Goal: Task Accomplishment & Management: Use online tool/utility

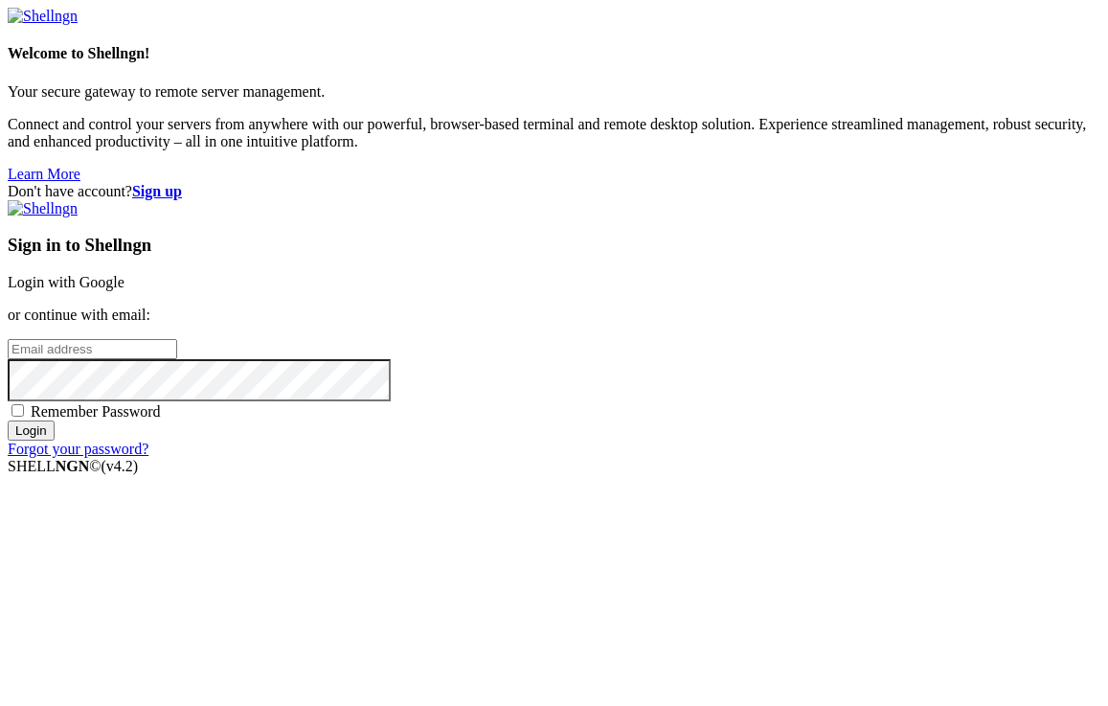
type input "[EMAIL_ADDRESS][DOMAIN_NAME]"
click at [55, 441] on input "Login" at bounding box center [31, 431] width 47 height 20
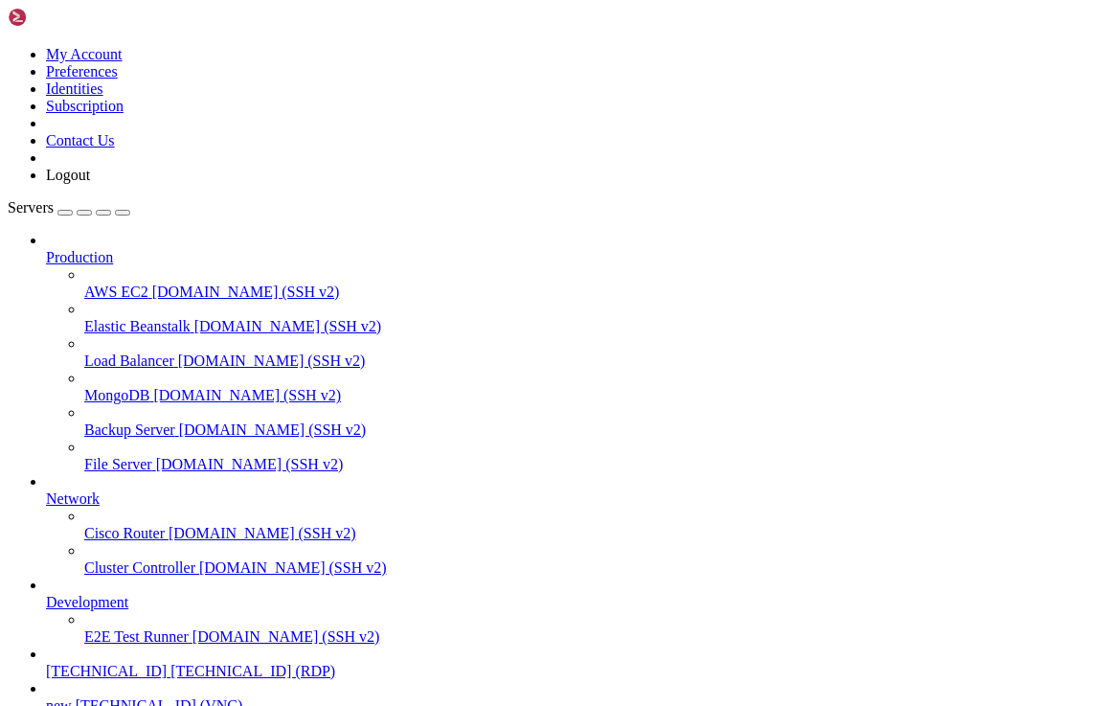
scroll to position [169, 0]
click at [171, 663] on span "[TECHNICAL_ID] (RDP)" at bounding box center [253, 671] width 165 height 16
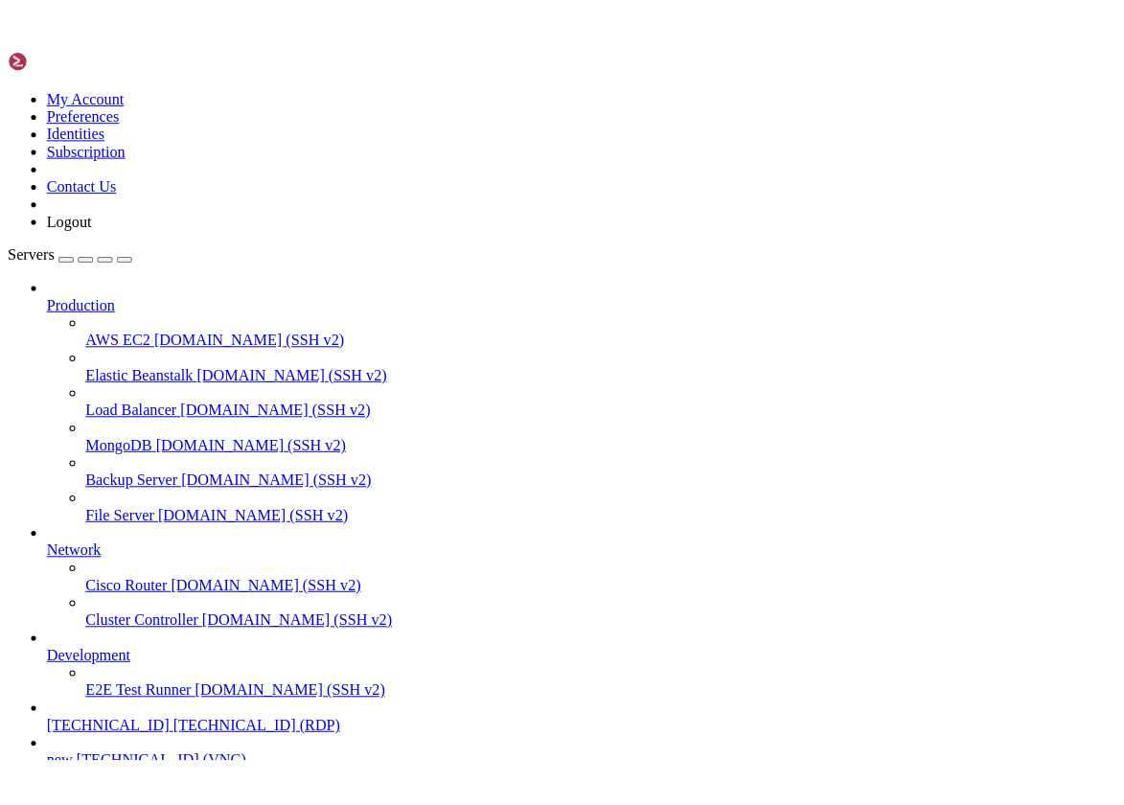
scroll to position [0, 0]
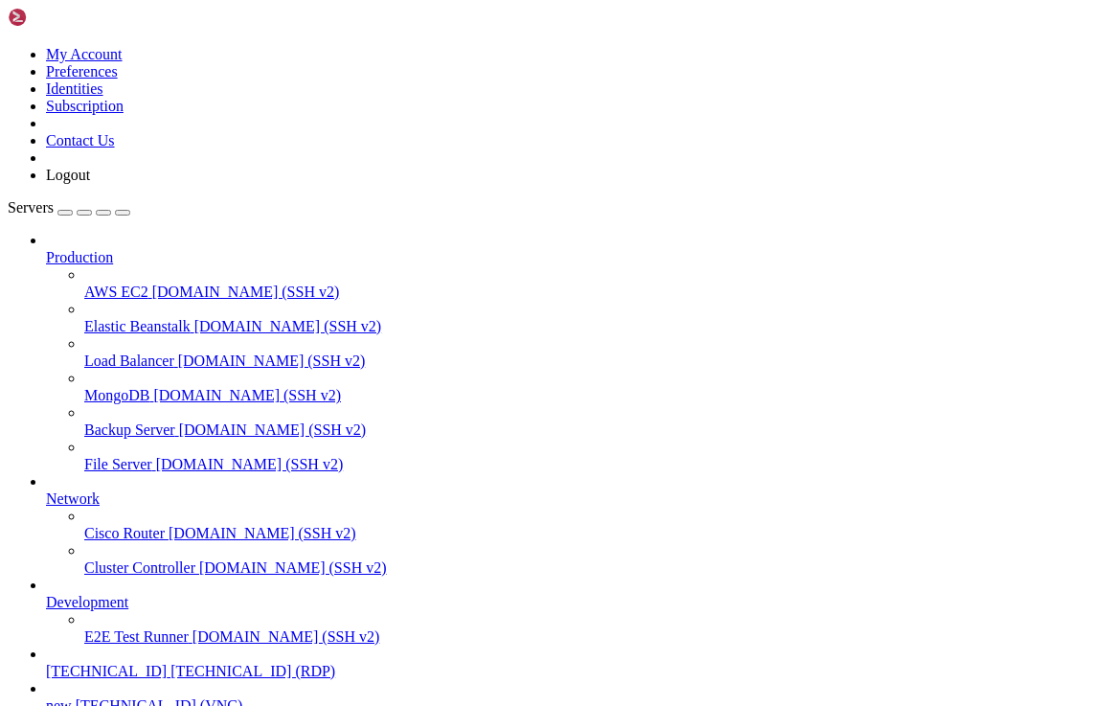
click at [123, 213] on icon "button" at bounding box center [123, 213] width 0 height 0
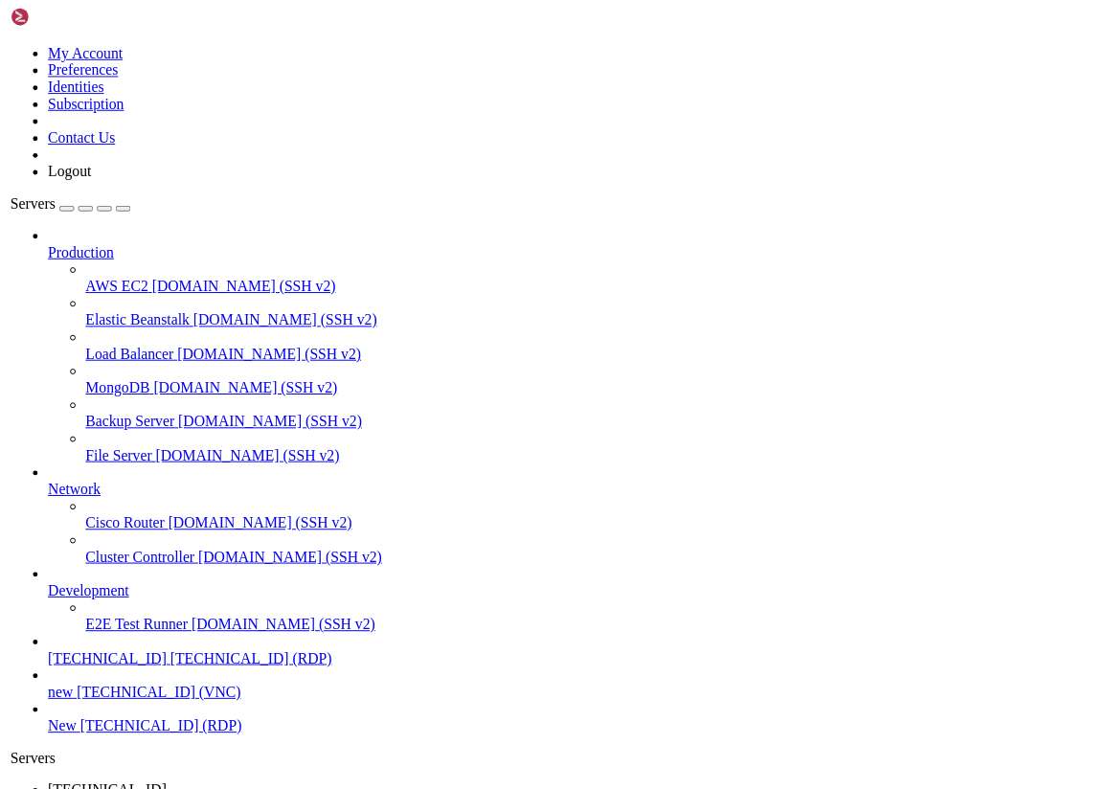
scroll to position [70, 0]
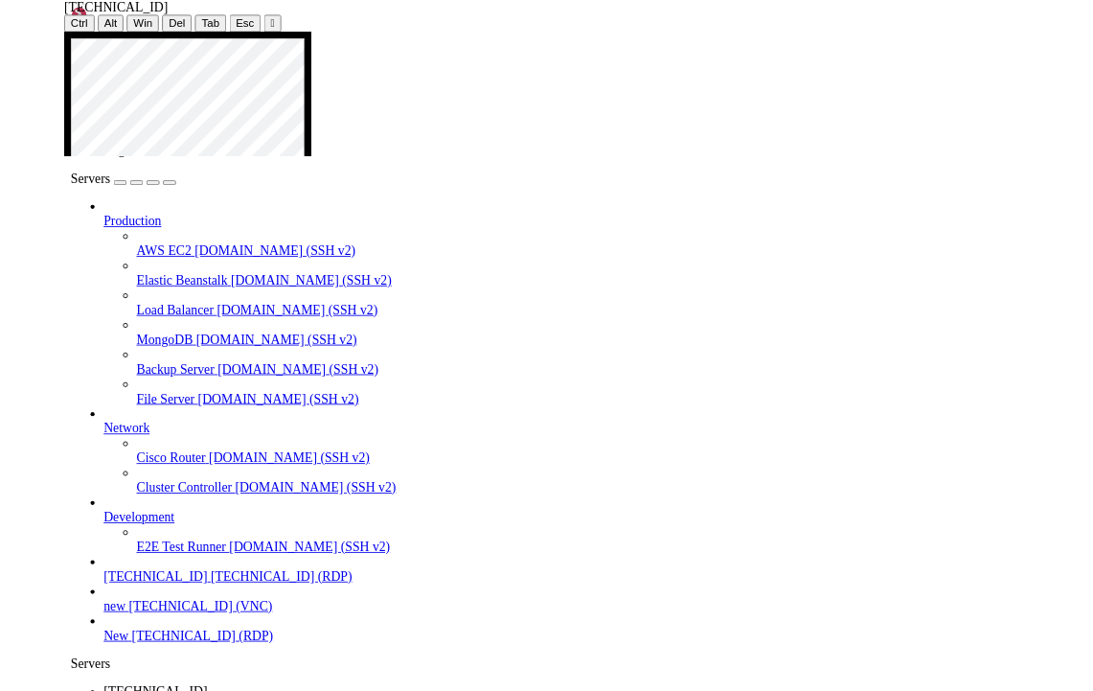
scroll to position [85, 0]
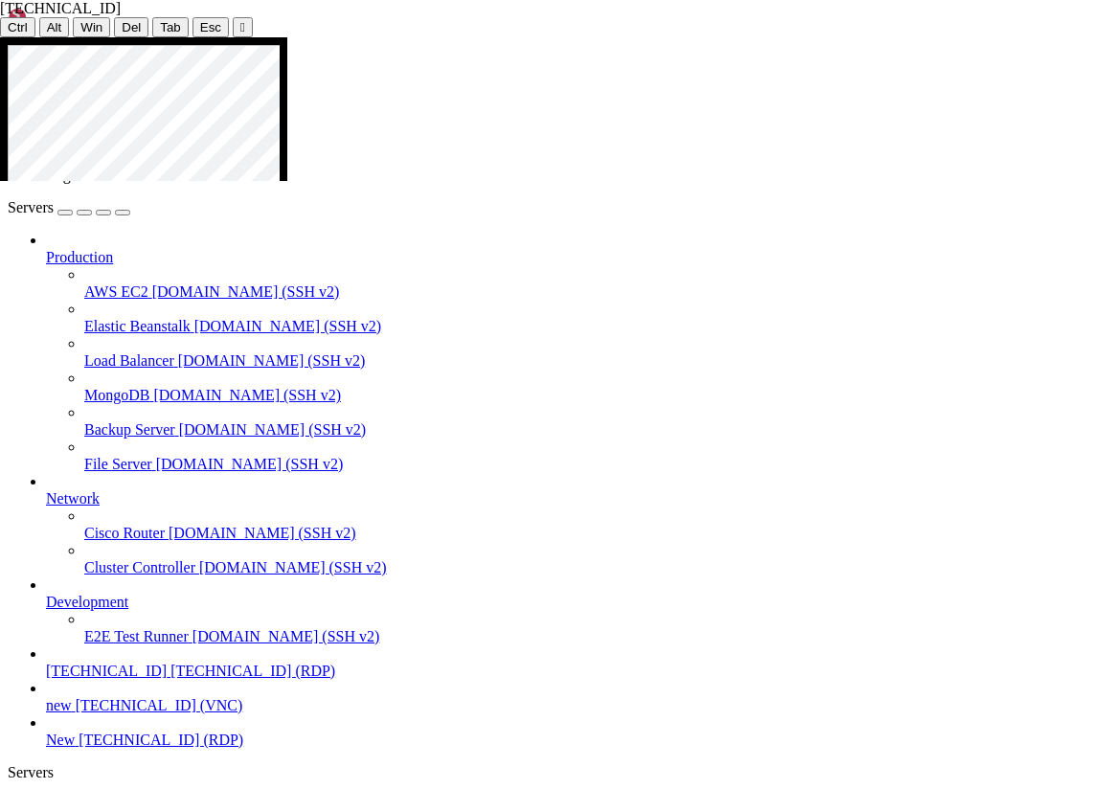
drag, startPoint x: 227, startPoint y: 171, endPoint x: 72, endPoint y: 155, distance: 156.0
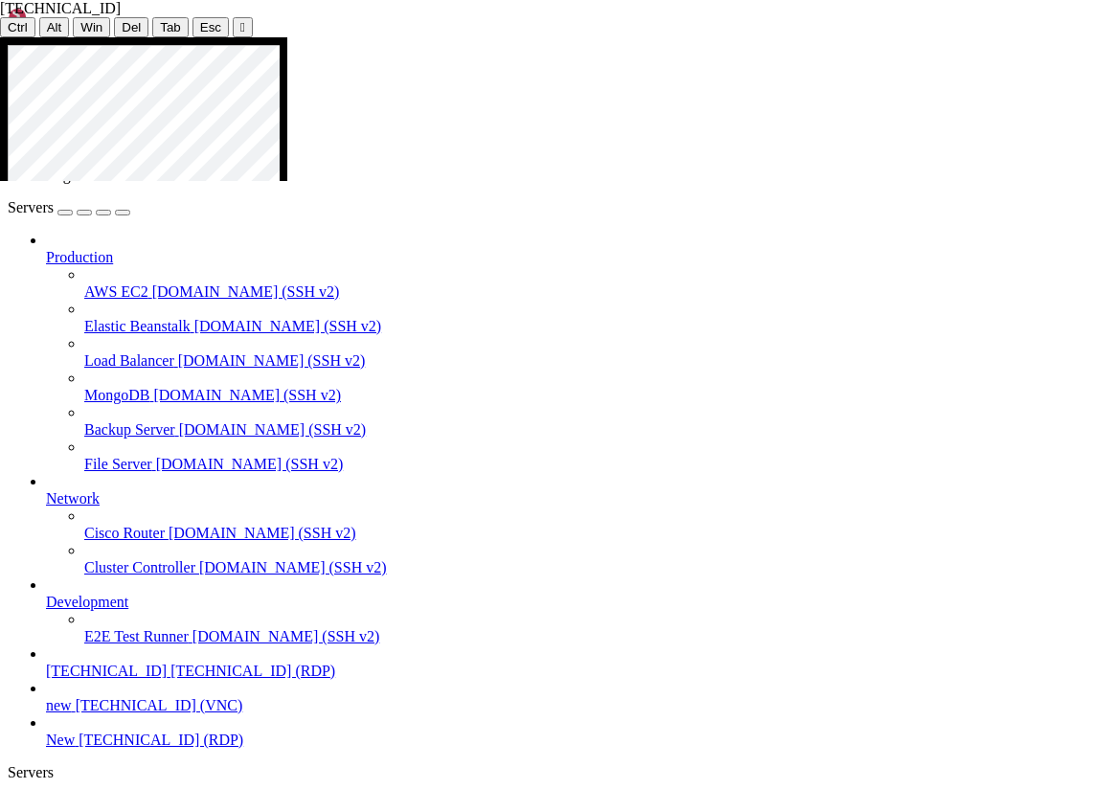
drag, startPoint x: 214, startPoint y: 169, endPoint x: 58, endPoint y: 160, distance: 155.4
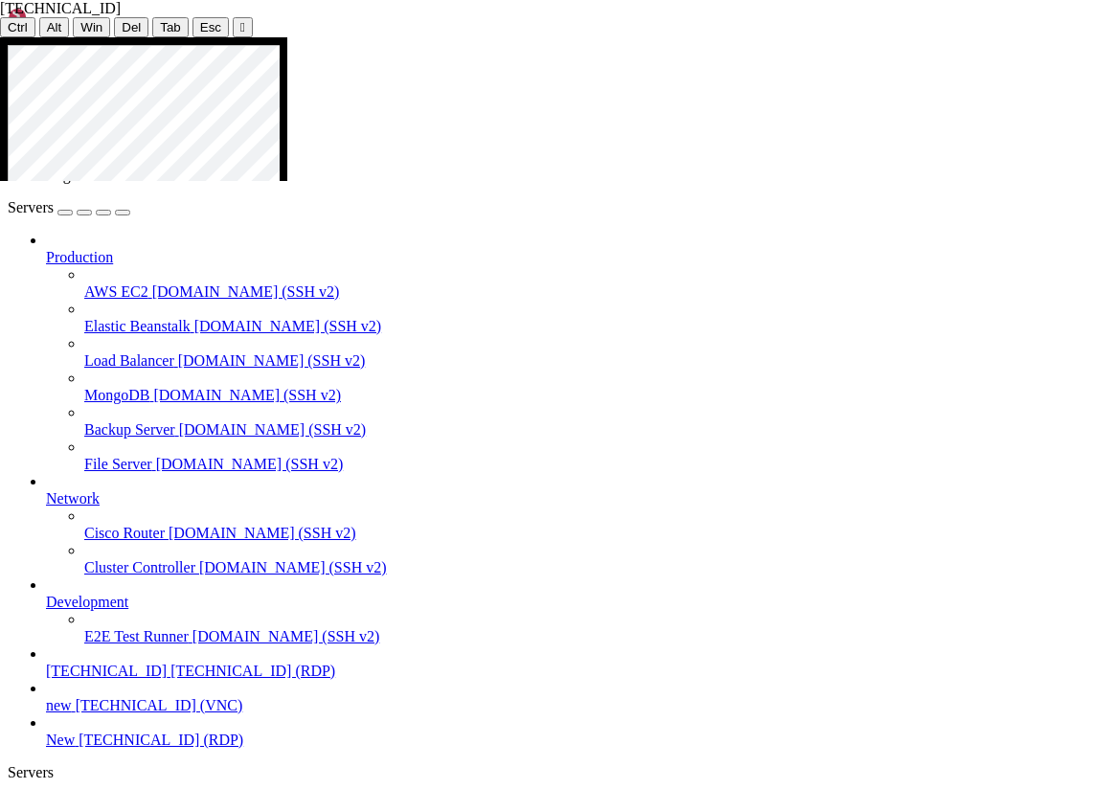
drag, startPoint x: 330, startPoint y: 168, endPoint x: 252, endPoint y: 165, distance: 78.6
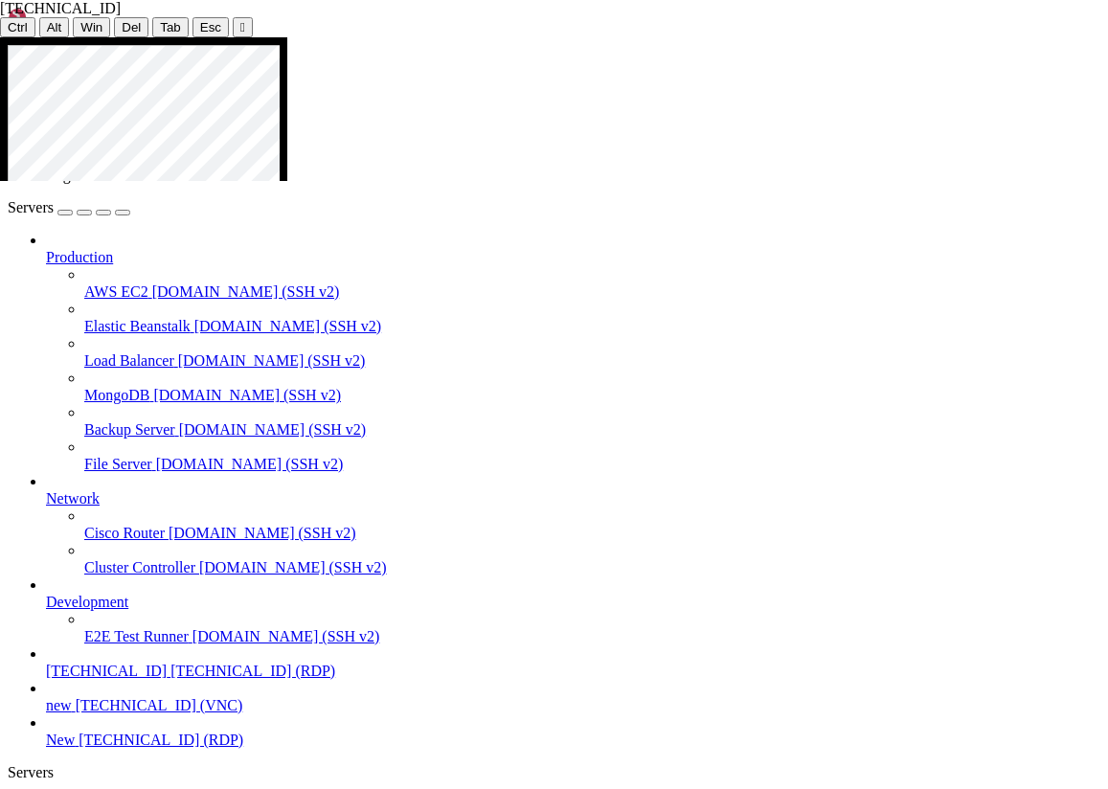
drag, startPoint x: 224, startPoint y: 171, endPoint x: 80, endPoint y: 163, distance: 144.8
drag, startPoint x: 217, startPoint y: 171, endPoint x: 0, endPoint y: 148, distance: 218.7
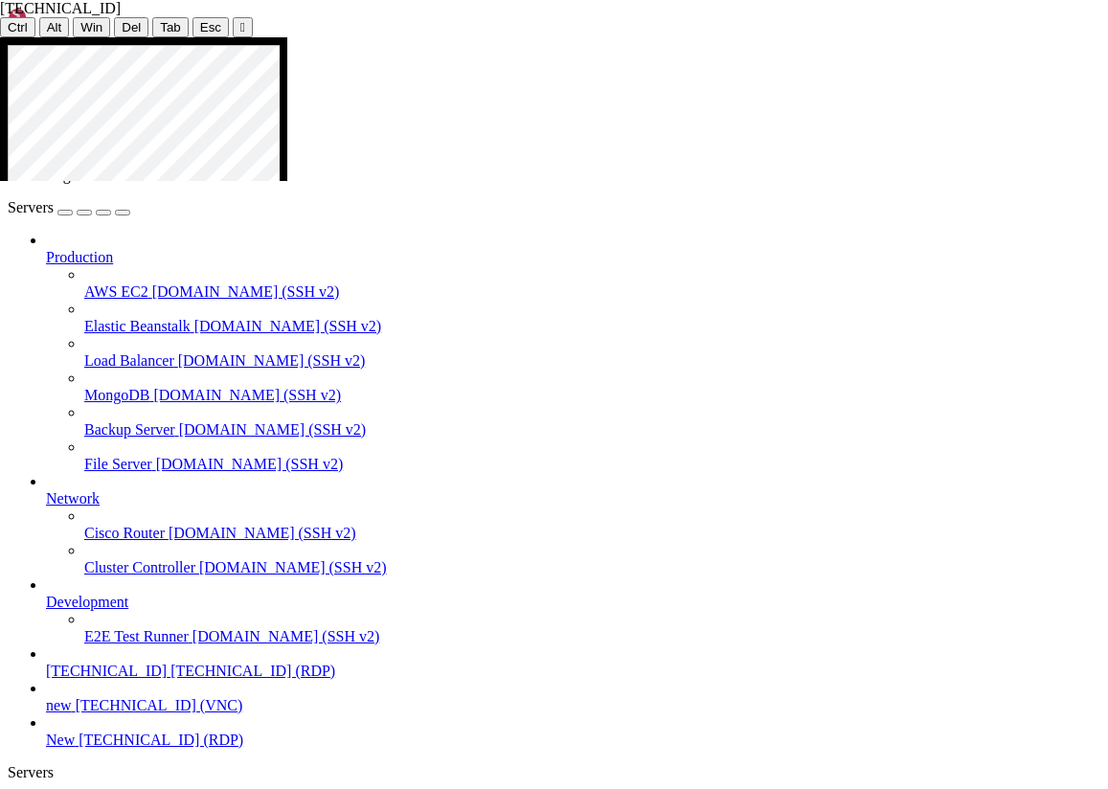
drag, startPoint x: 221, startPoint y: 169, endPoint x: 39, endPoint y: 150, distance: 182.9
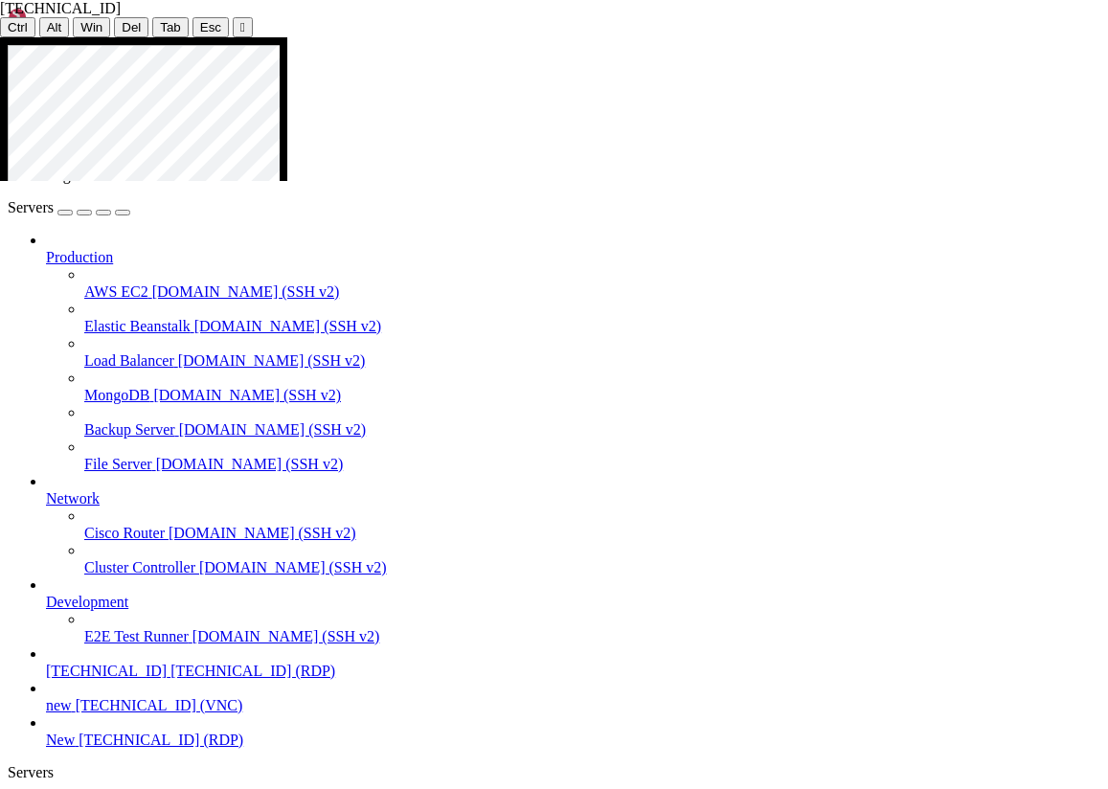
drag, startPoint x: 339, startPoint y: 165, endPoint x: 262, endPoint y: 149, distance: 79.1
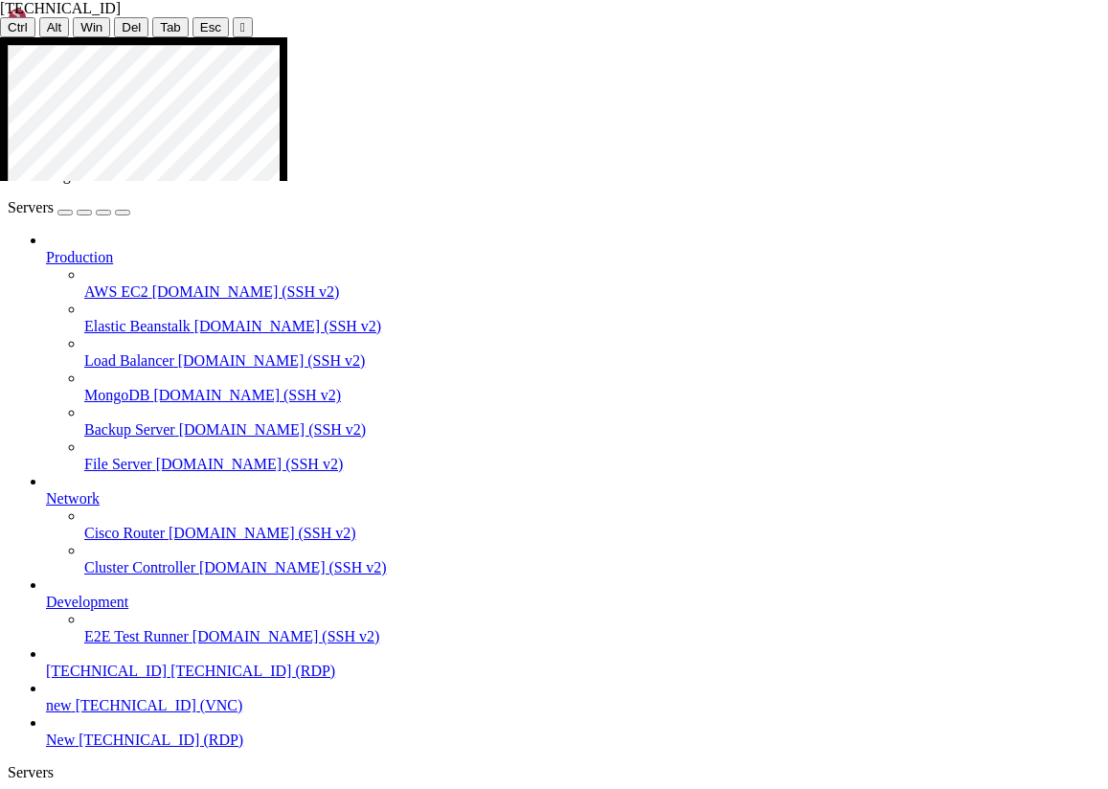
drag, startPoint x: 342, startPoint y: 167, endPoint x: 282, endPoint y: 162, distance: 60.5
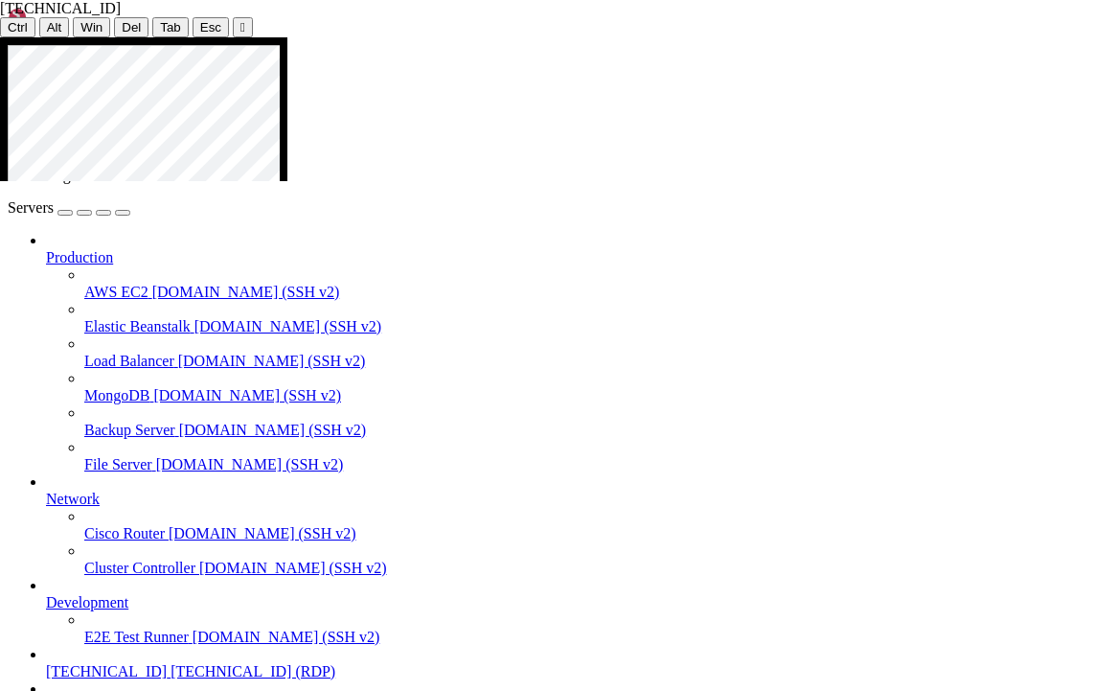
scroll to position [169, 0]
